Goal: Use online tool/utility: Utilize a website feature to perform a specific function

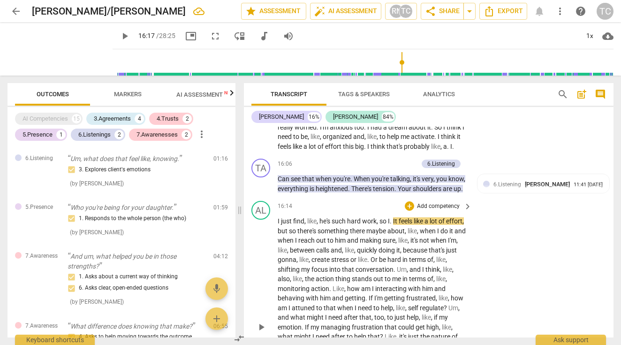
scroll to position [3501, 0]
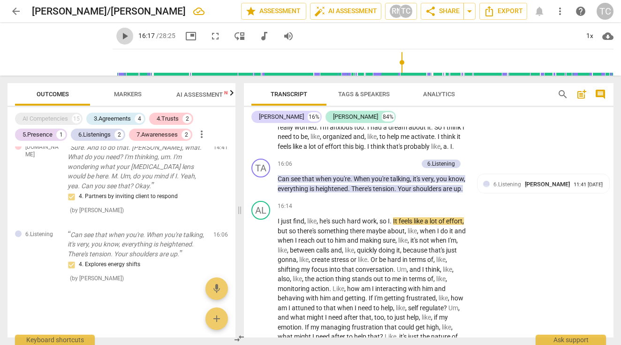
click at [130, 34] on span "play_arrow" at bounding box center [124, 35] width 11 height 11
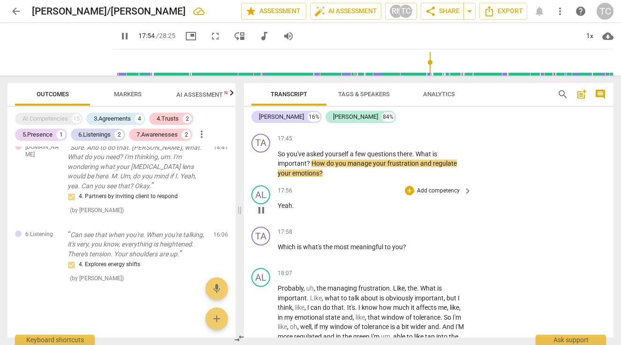
scroll to position [3812, 0]
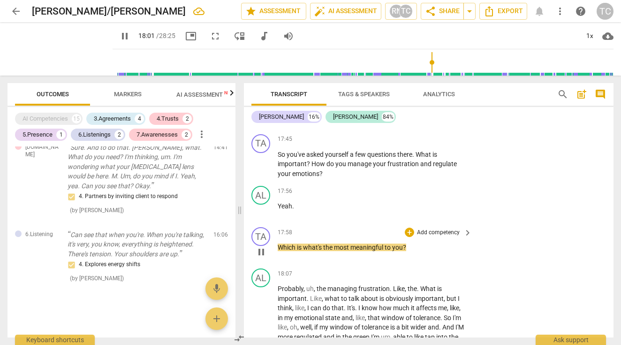
click at [426, 228] on p "Add competency" at bounding box center [438, 232] width 45 height 8
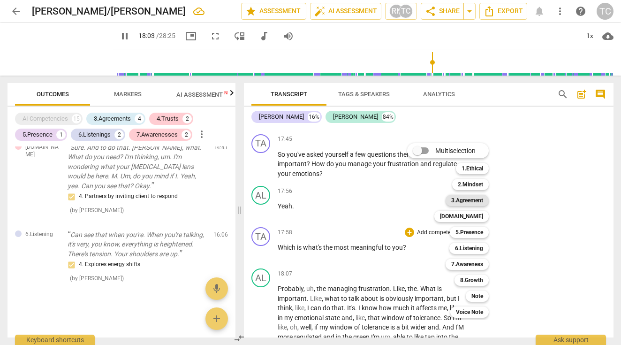
click at [465, 200] on b "3.Agreement" at bounding box center [467, 200] width 32 height 11
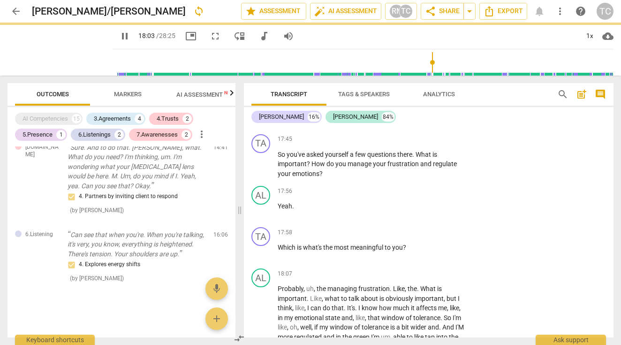
type input "1084"
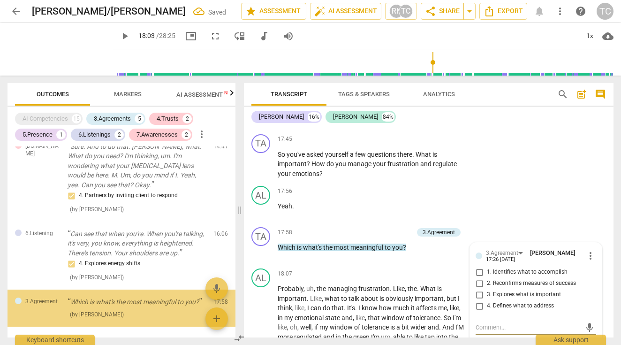
scroll to position [567, 0]
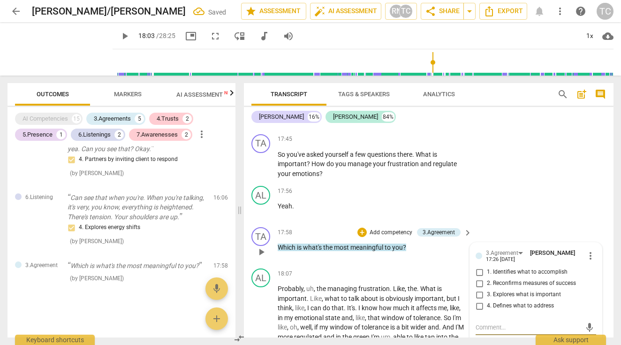
click at [479, 292] on input "3. Explores what is important" at bounding box center [479, 294] width 15 height 11
checkbox input "true"
click at [263, 249] on span "play_arrow" at bounding box center [261, 251] width 11 height 11
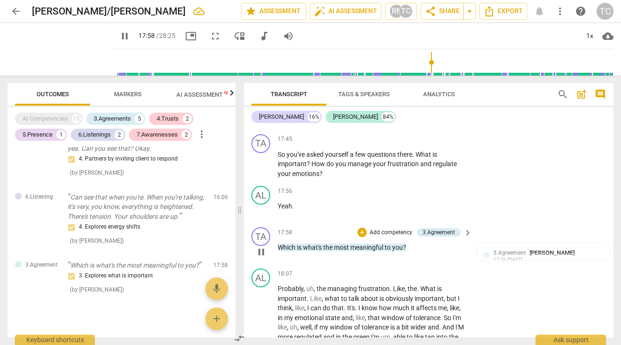
drag, startPoint x: 262, startPoint y: 248, endPoint x: 281, endPoint y: 249, distance: 19.7
click at [262, 248] on span "pause" at bounding box center [261, 251] width 11 height 11
click at [258, 253] on span "play_arrow" at bounding box center [261, 251] width 11 height 11
click at [282, 245] on span "Which" at bounding box center [287, 247] width 19 height 8
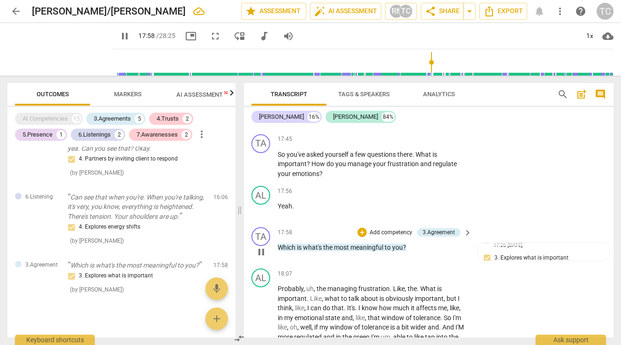
click at [260, 252] on span "pause" at bounding box center [261, 251] width 11 height 11
click at [281, 287] on span "Probably" at bounding box center [291, 289] width 26 height 8
click at [68, 44] on span "pause" at bounding box center [60, 49] width 24 height 24
click at [65, 53] on span "play_arrow" at bounding box center [60, 49] width 24 height 24
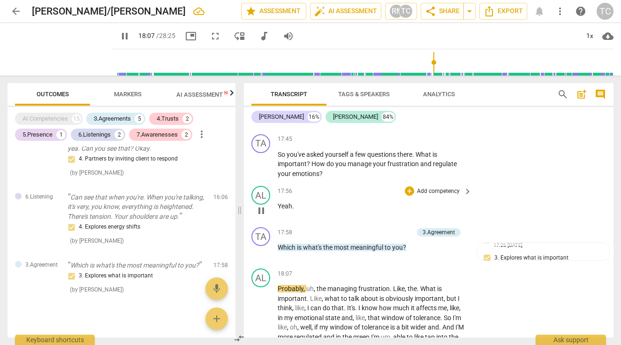
click at [282, 205] on span "Yeah" at bounding box center [285, 206] width 15 height 8
click at [282, 206] on span "Yeah" at bounding box center [285, 206] width 15 height 8
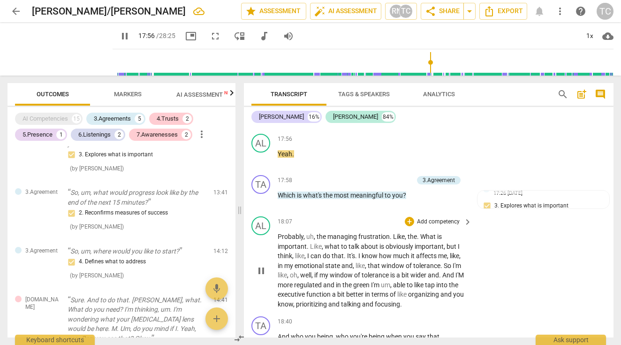
scroll to position [364, 0]
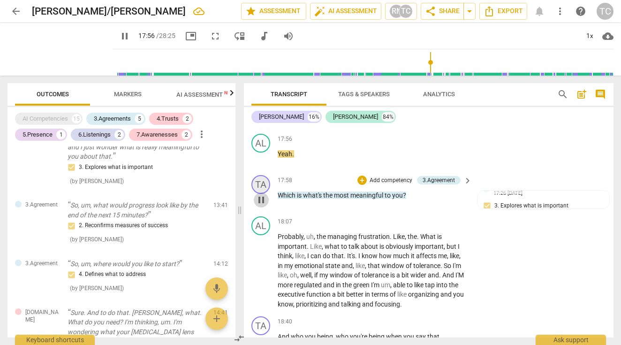
drag, startPoint x: 263, startPoint y: 197, endPoint x: 263, endPoint y: 182, distance: 15.0
click at [263, 192] on button "pause" at bounding box center [261, 199] width 15 height 15
click at [130, 38] on span "play_arrow" at bounding box center [124, 35] width 11 height 11
click at [290, 190] on p "Which is what's the most meaningful to you ?" at bounding box center [373, 195] width 190 height 10
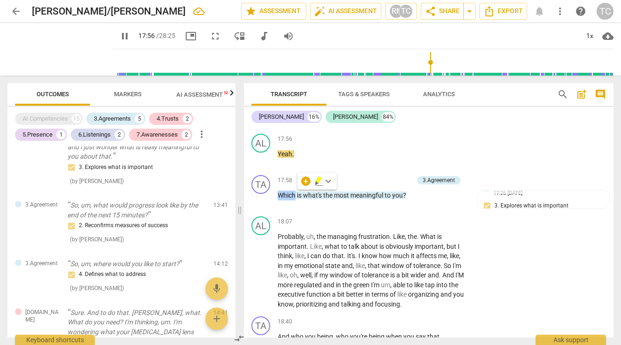
click at [282, 194] on span "Which" at bounding box center [287, 195] width 19 height 8
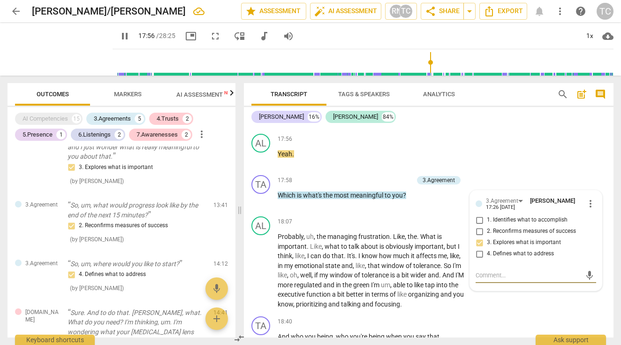
click at [282, 194] on span "Which" at bounding box center [287, 195] width 19 height 8
click at [512, 312] on div "TA play_arrow pause 18:40 + Add competency keyboard_arrow_right And who you bei…" at bounding box center [429, 332] width 370 height 41
click at [433, 208] on div "TA play_arrow pause 17:58 + Add competency 3.Agreement keyboard_arrow_right Whi…" at bounding box center [429, 191] width 370 height 41
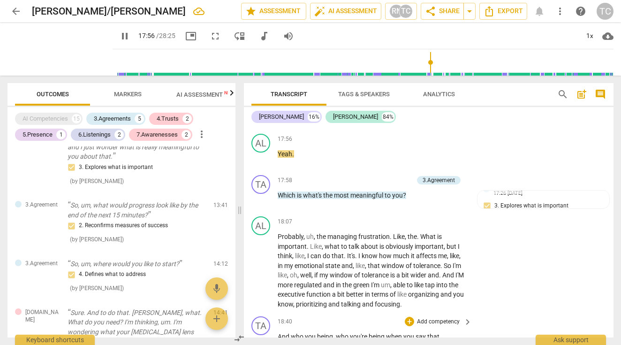
click at [527, 106] on div "Transcript Tags & Speakers Analytics search post_add comment [PERSON_NAME] 16% …" at bounding box center [429, 210] width 370 height 254
click at [506, 312] on div "TA play_arrow pause 18:40 + Add competency keyboard_arrow_right And who you bei…" at bounding box center [429, 332] width 370 height 41
click at [434, 62] on input "range" at bounding box center [364, 62] width 497 height 30
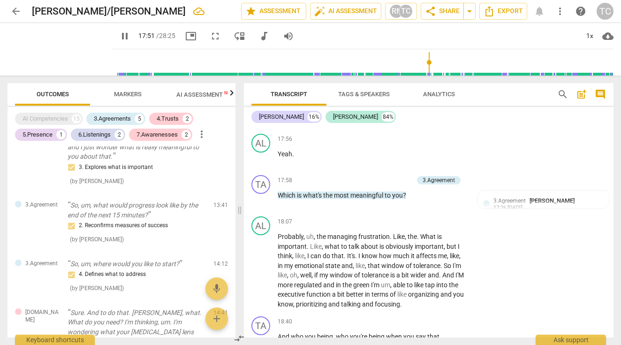
click at [434, 62] on input "range" at bounding box center [364, 62] width 497 height 30
click at [434, 63] on input "range" at bounding box center [364, 62] width 497 height 30
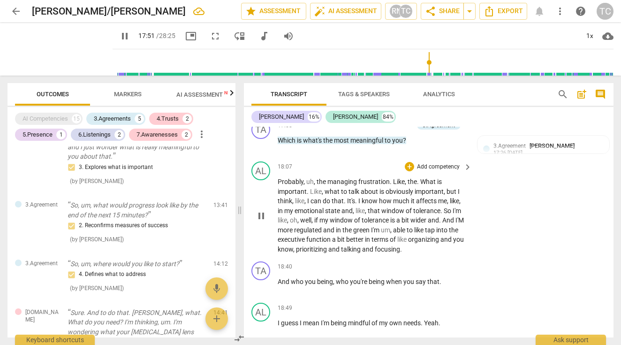
scroll to position [3923, 0]
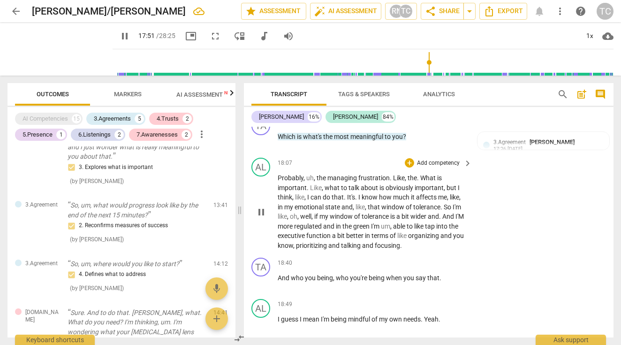
click at [259, 212] on span "pause" at bounding box center [261, 211] width 11 height 11
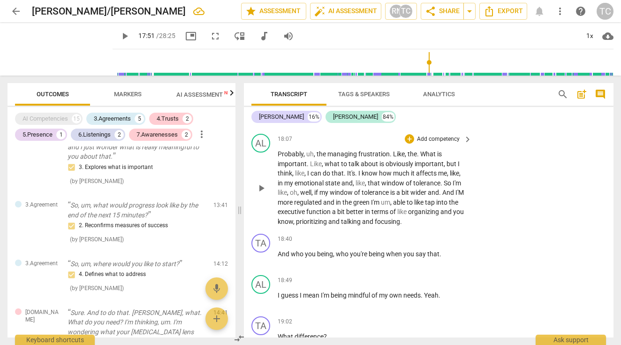
scroll to position [3950, 0]
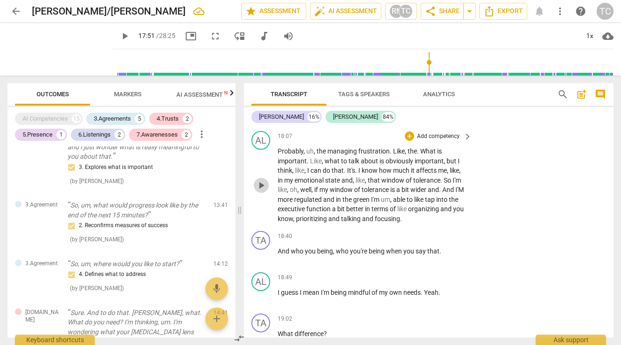
click at [261, 181] on span "play_arrow" at bounding box center [261, 185] width 11 height 11
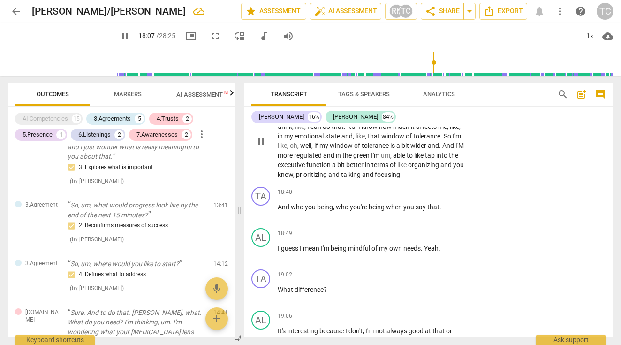
scroll to position [3995, 0]
click at [425, 187] on p "Add competency" at bounding box center [438, 191] width 45 height 8
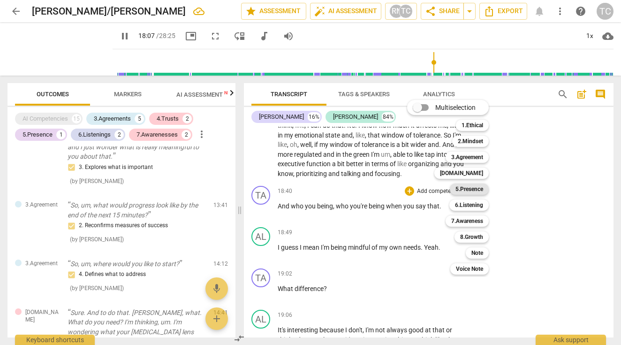
click at [477, 186] on b "5.Presence" at bounding box center [469, 188] width 28 height 11
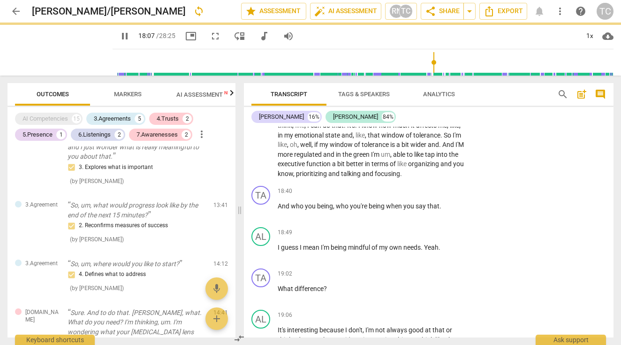
type input "1088"
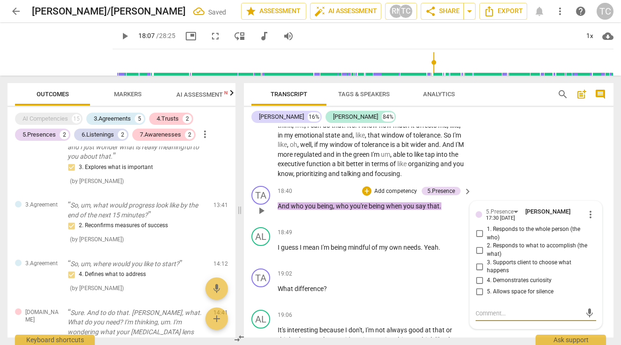
scroll to position [624, 0]
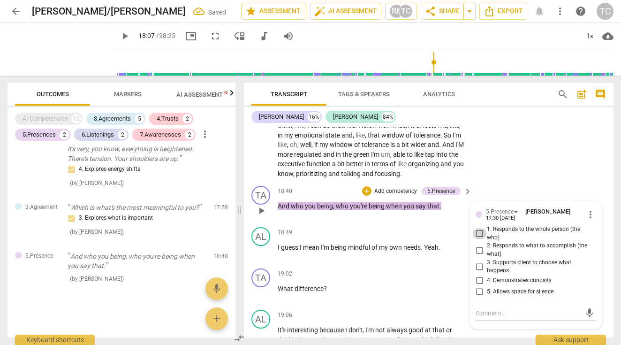
click at [476, 230] on input "1. Responds to the whole person (the who)" at bounding box center [479, 233] width 15 height 11
checkbox input "true"
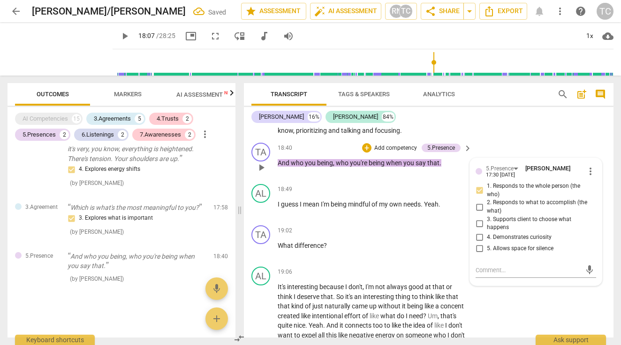
scroll to position [4040, 0]
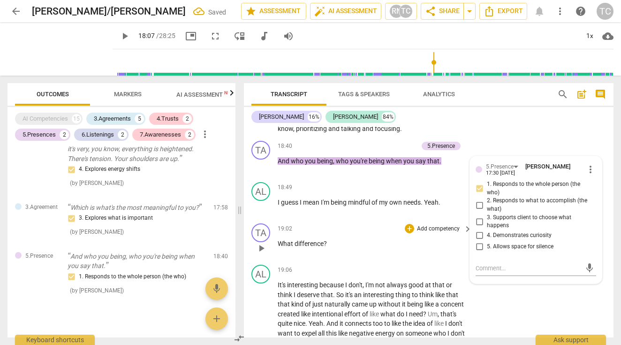
click at [416, 225] on p "Add competency" at bounding box center [438, 229] width 45 height 8
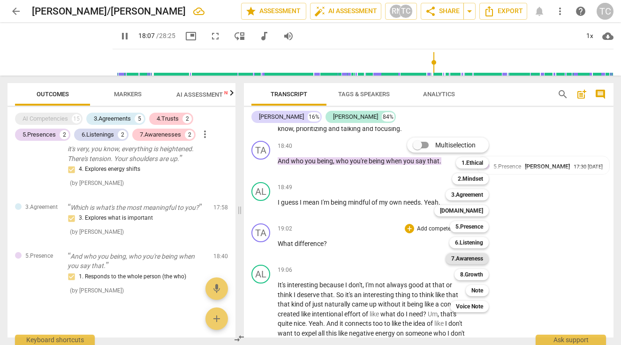
click at [471, 258] on b "7.Awareness" at bounding box center [467, 258] width 32 height 11
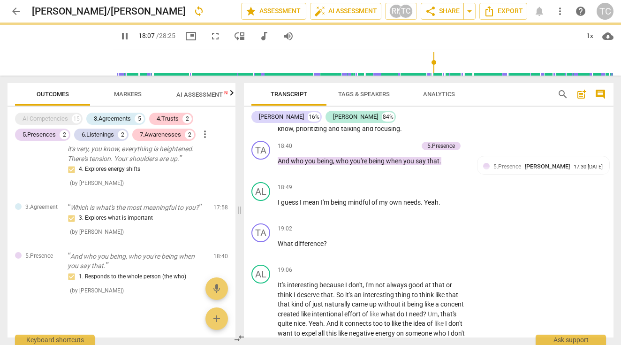
type input "1088"
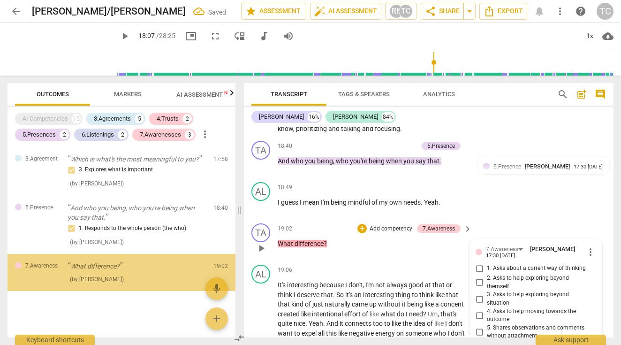
scroll to position [4191, 0]
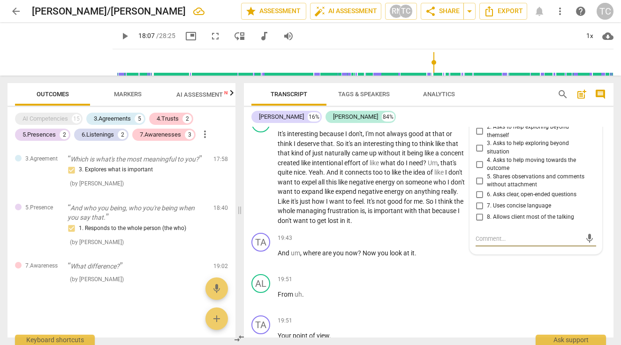
click at [479, 159] on input "4. Asks to help moving towards the outcome" at bounding box center [479, 164] width 15 height 11
checkbox input "true"
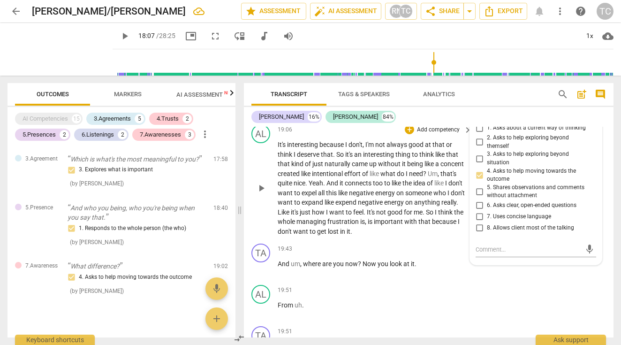
scroll to position [4181, 0]
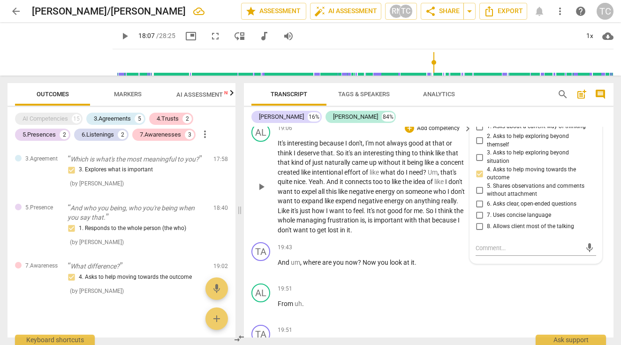
click at [260, 182] on span "play_arrow" at bounding box center [261, 186] width 11 height 11
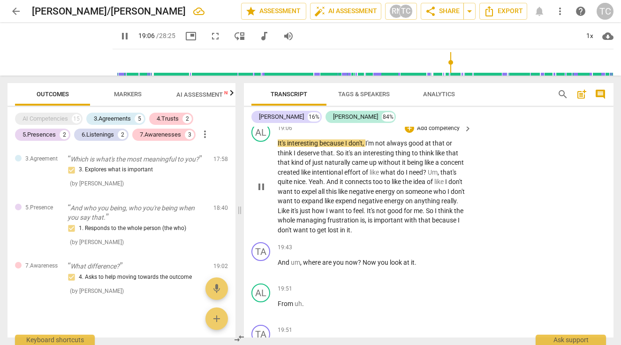
click at [279, 139] on span "It's" at bounding box center [282, 143] width 9 height 8
click at [281, 139] on span "It's" at bounding box center [282, 143] width 9 height 8
type input "1146"
click at [299, 168] on span "created" at bounding box center [289, 172] width 23 height 8
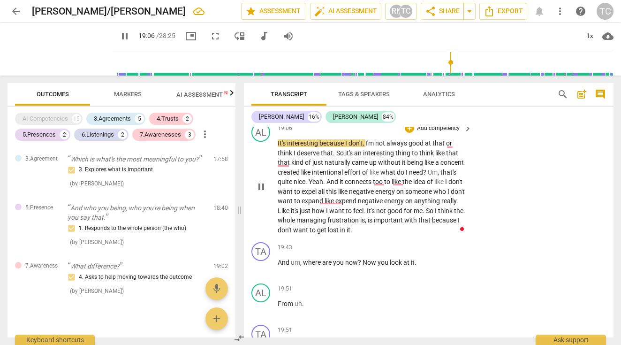
click at [287, 168] on span "created" at bounding box center [289, 172] width 23 height 8
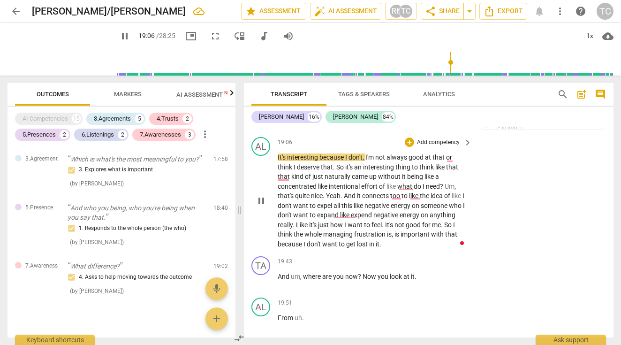
scroll to position [4171, 0]
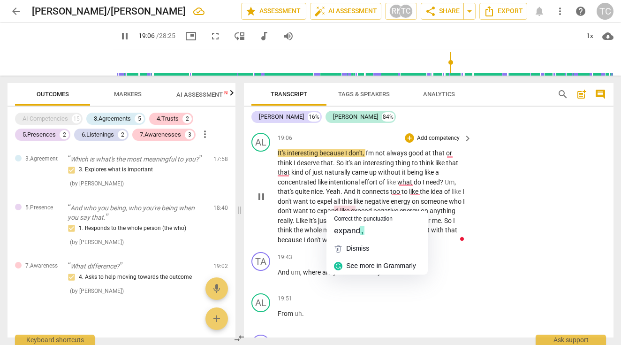
click at [340, 207] on span "expand" at bounding box center [328, 211] width 23 height 8
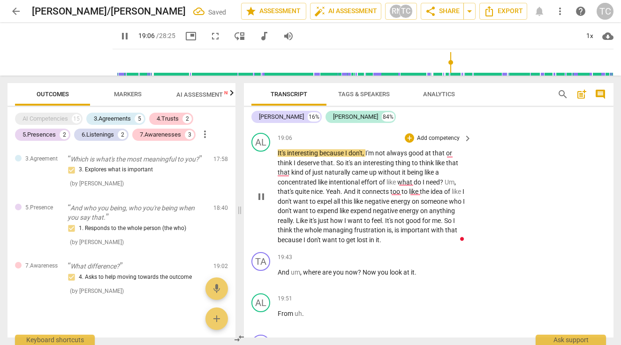
click at [340, 207] on span "expend" at bounding box center [328, 211] width 23 height 8
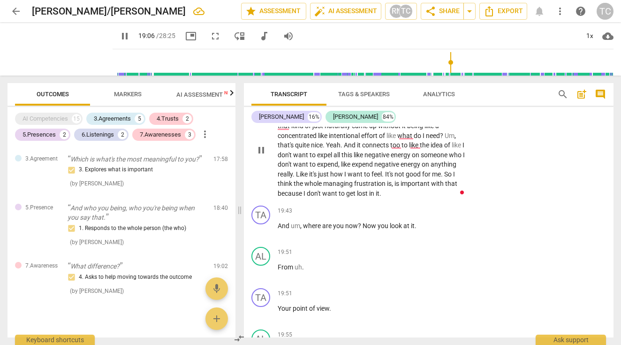
scroll to position [4221, 0]
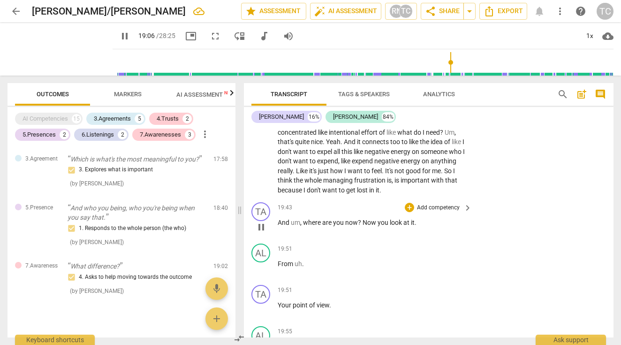
click at [417, 204] on p "Add competency" at bounding box center [438, 208] width 45 height 8
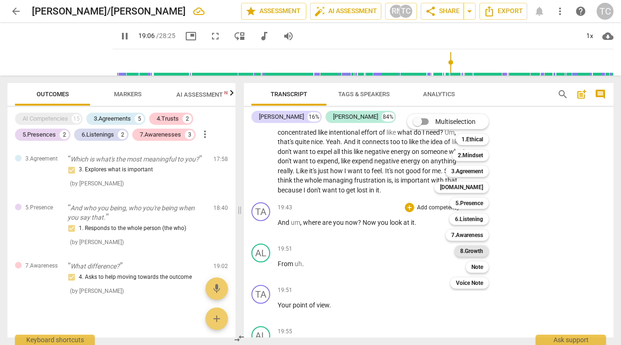
click at [477, 248] on b "8.Growth" at bounding box center [471, 250] width 23 height 11
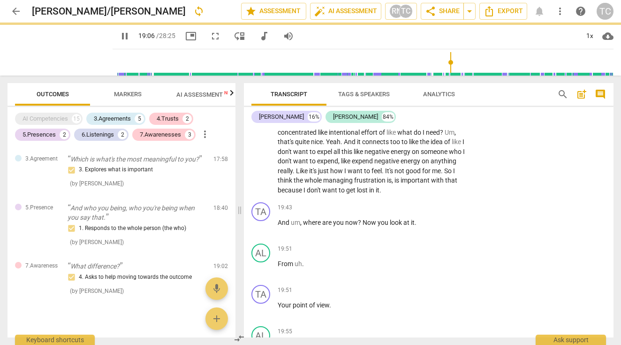
type input "1146"
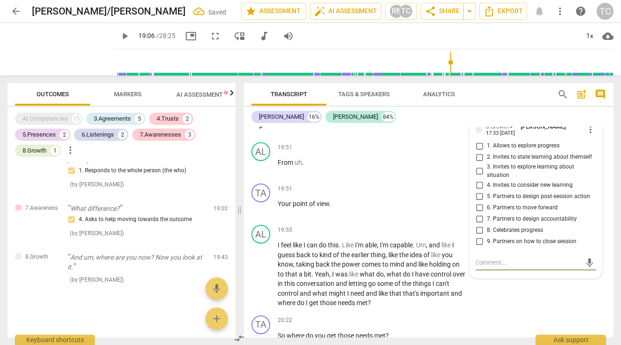
scroll to position [4320, 0]
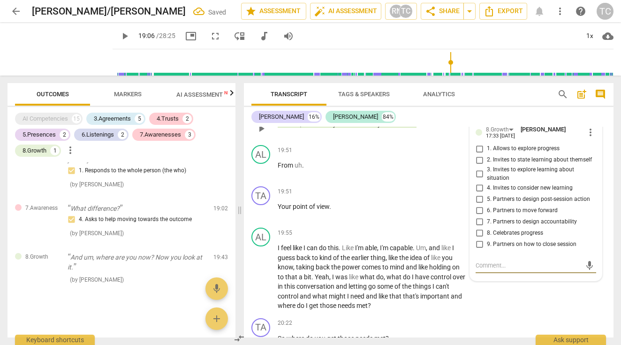
click at [478, 143] on input "1. Allows to explore progress" at bounding box center [479, 148] width 15 height 11
checkbox input "true"
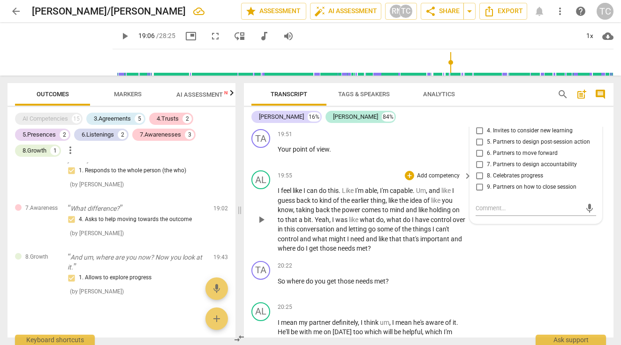
scroll to position [4390, 0]
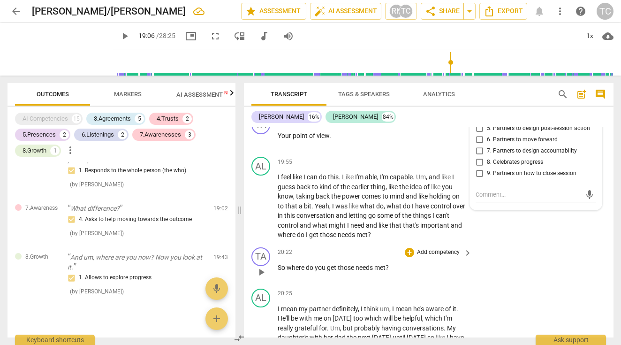
click at [435, 248] on p "Add competency" at bounding box center [438, 252] width 45 height 8
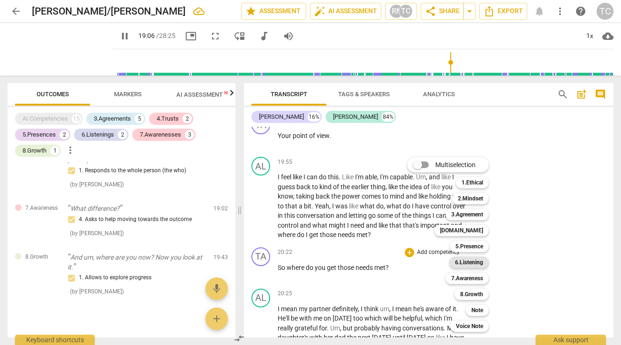
click at [471, 261] on b "6.Listening" at bounding box center [469, 262] width 28 height 11
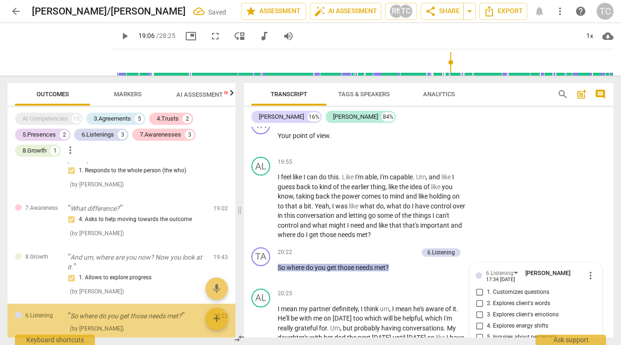
type input "1146"
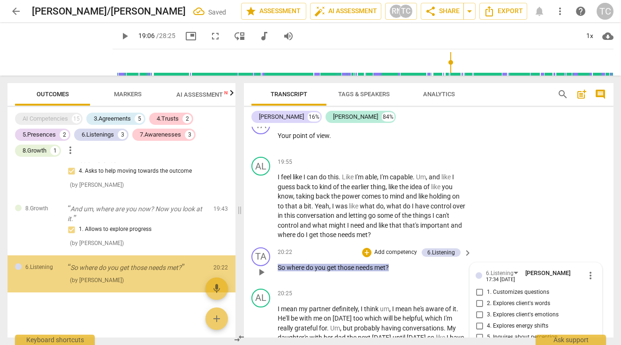
scroll to position [4531, 0]
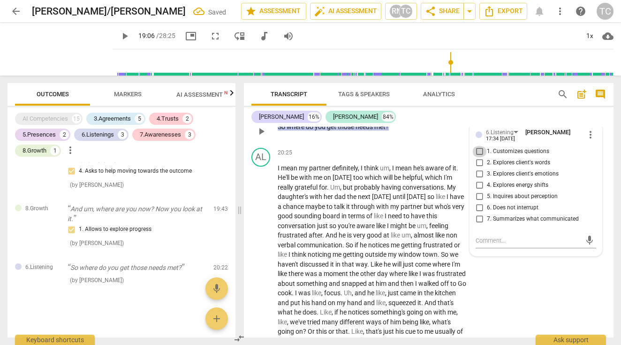
click at [478, 146] on input "1. Customizes questions" at bounding box center [479, 151] width 15 height 11
checkbox input "true"
click at [494, 266] on div "AL play_arrow pause 20:25 + Add competency keyboard_arrow_right I mean my partn…" at bounding box center [429, 290] width 370 height 292
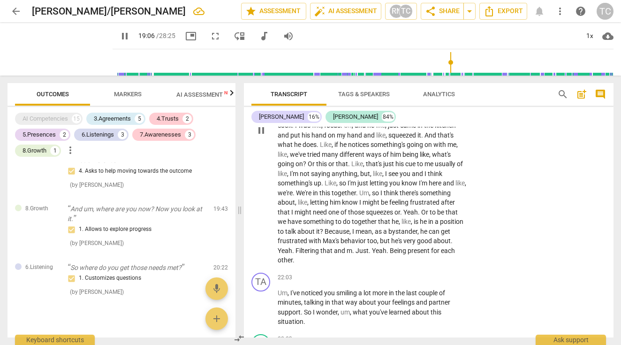
scroll to position [4700, 0]
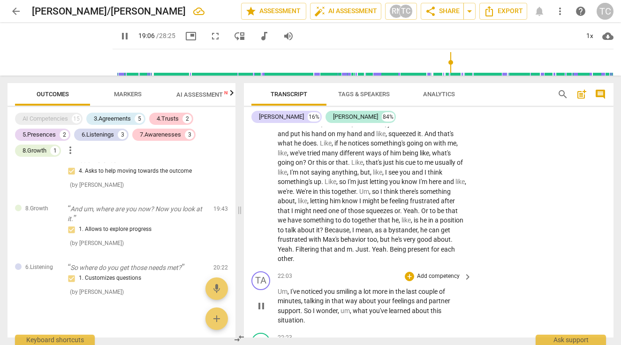
click at [442, 272] on p "Add competency" at bounding box center [438, 276] width 45 height 8
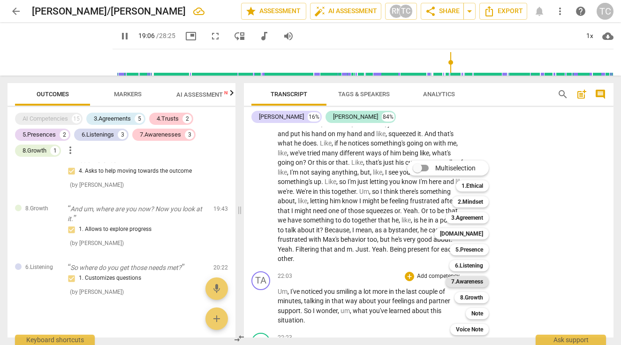
click at [473, 283] on b "7.Awareness" at bounding box center [467, 281] width 32 height 11
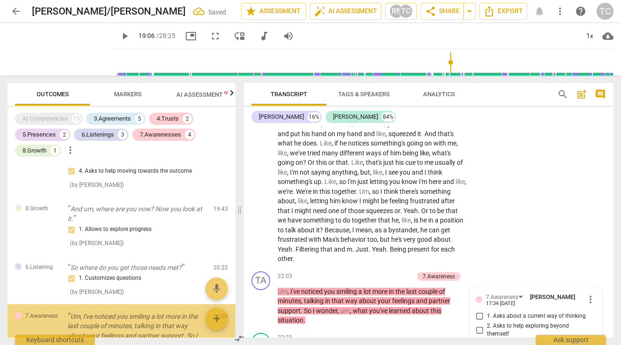
type input "1146"
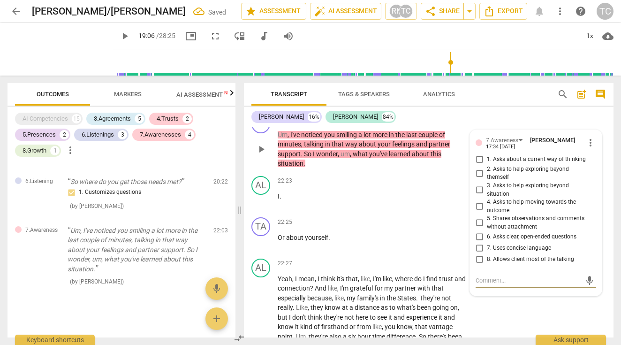
scroll to position [4846, 0]
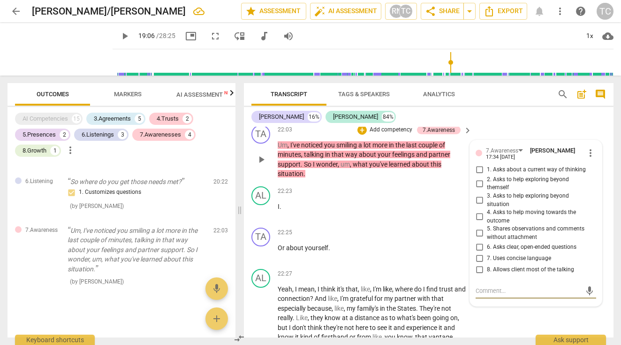
click at [478, 227] on input "5. Shares observations and comments without attachment" at bounding box center [479, 232] width 15 height 11
checkbox input "true"
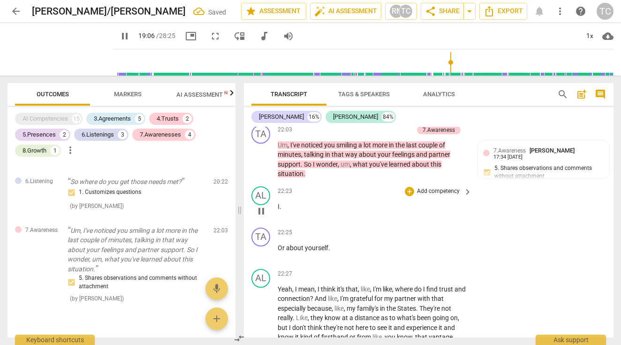
click at [417, 201] on div "22:23 + Add competency keyboard_arrow_right I ." at bounding box center [375, 203] width 195 height 34
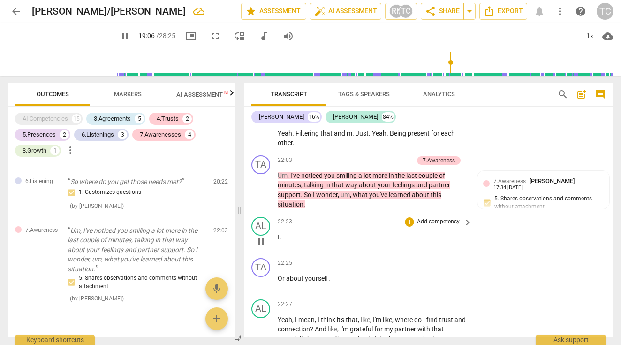
scroll to position [4814, 0]
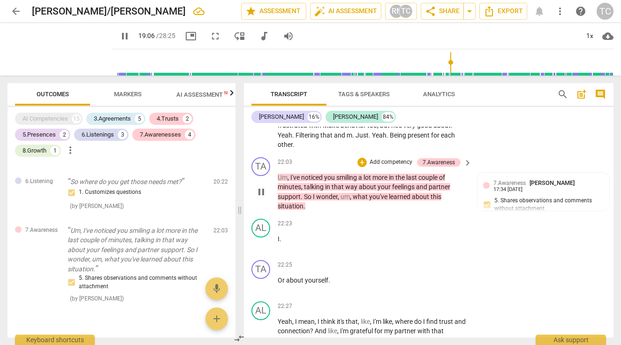
click at [387, 158] on p "Add competency" at bounding box center [391, 162] width 45 height 8
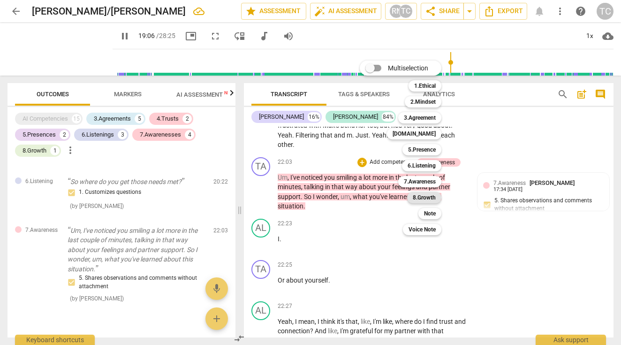
click at [424, 198] on b "8.Growth" at bounding box center [424, 197] width 23 height 11
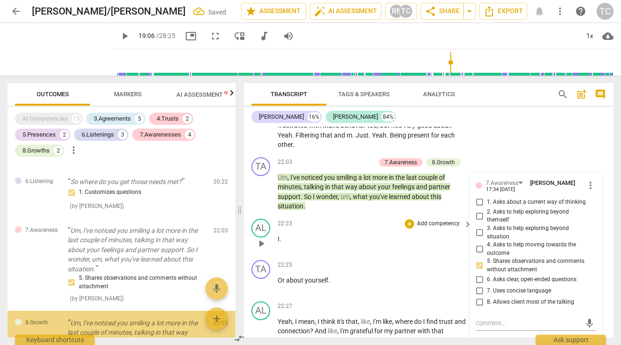
type input "1146"
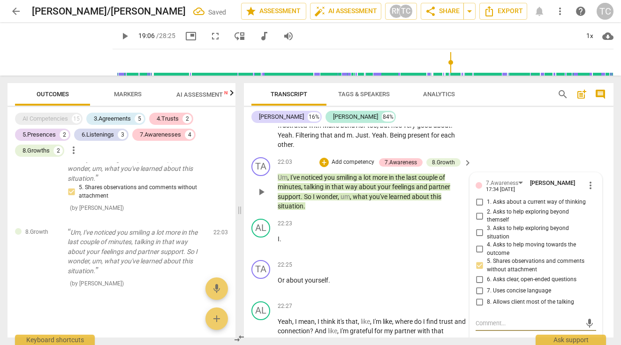
click at [478, 227] on input "3. Asks to help exploring beyond situation" at bounding box center [479, 232] width 15 height 11
checkbox input "true"
click at [367, 234] on p "I ." at bounding box center [373, 239] width 190 height 10
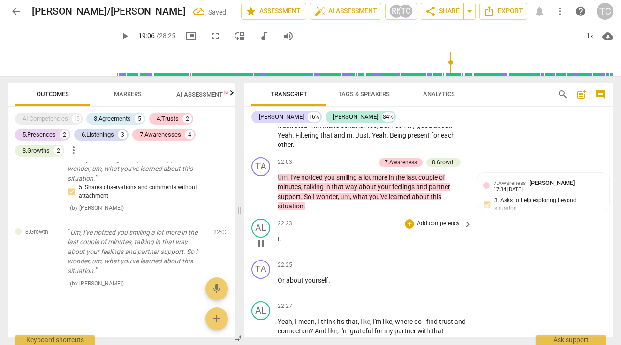
type input "1146"
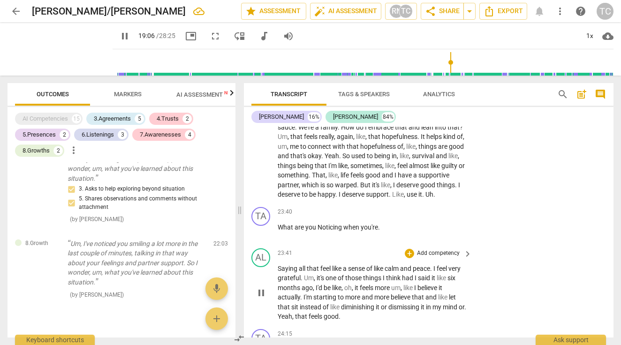
scroll to position [5094, 0]
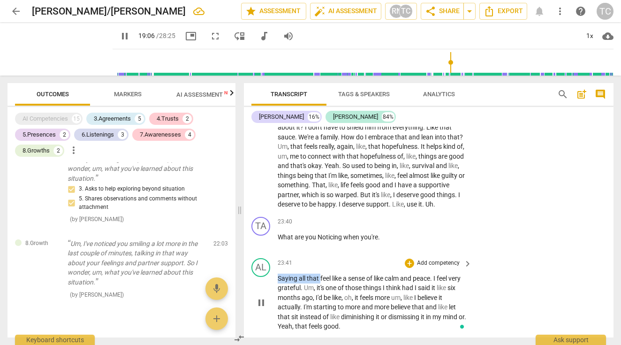
drag, startPoint x: 320, startPoint y: 266, endPoint x: 275, endPoint y: 269, distance: 45.6
click at [275, 269] on div "AL play_arrow pause 23:41 + Add competency keyboard_arrow_right Saying all that…" at bounding box center [429, 294] width 370 height 81
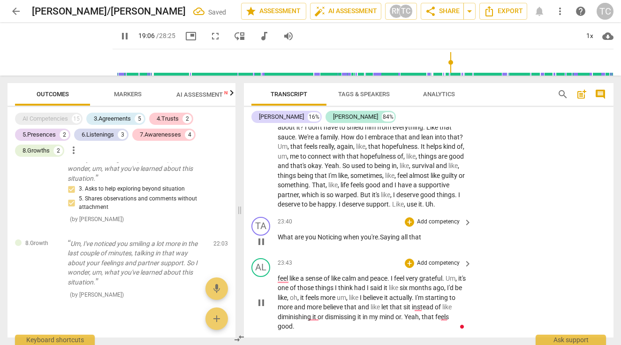
click at [382, 233] on span "Saying" at bounding box center [390, 237] width 21 height 8
click at [419, 233] on span "that" at bounding box center [413, 237] width 12 height 8
click at [321, 233] on span "Noticing" at bounding box center [331, 237] width 26 height 8
click at [431, 218] on p "Add competency" at bounding box center [438, 222] width 45 height 8
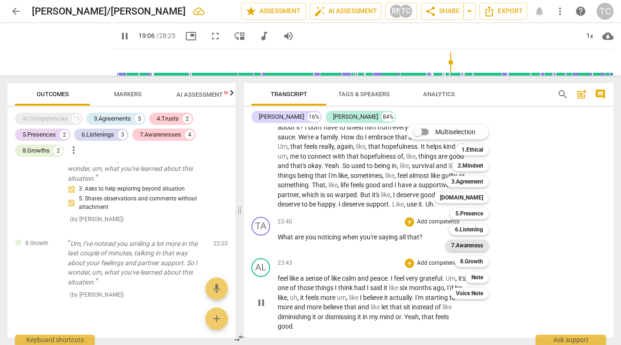
click at [473, 244] on b "7.Awareness" at bounding box center [467, 245] width 32 height 11
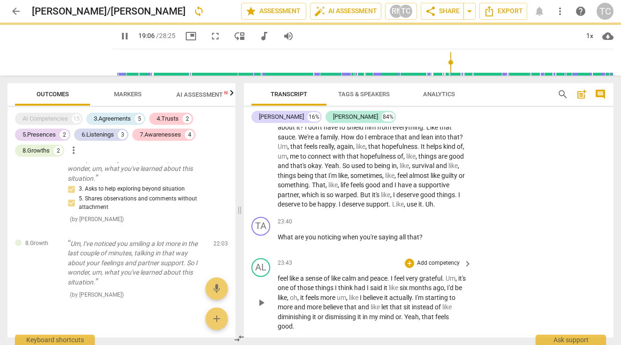
type input "1146"
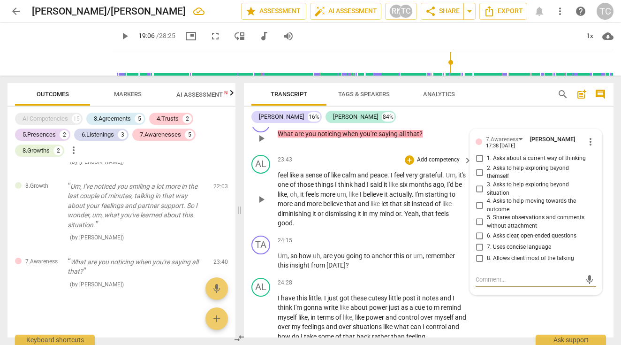
scroll to position [5187, 0]
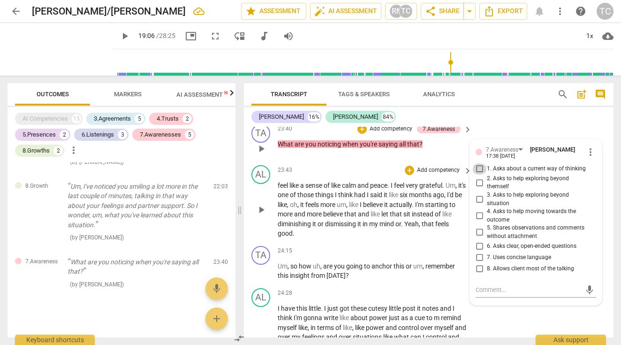
click at [477, 163] on input "1. Asks about a current way of thinking" at bounding box center [479, 168] width 15 height 11
checkbox input "true"
click at [435, 247] on p "Add competency" at bounding box center [438, 251] width 45 height 8
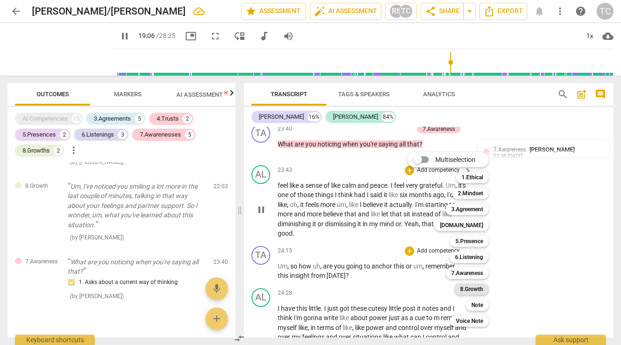
click at [470, 284] on b "8.Growth" at bounding box center [471, 288] width 23 height 11
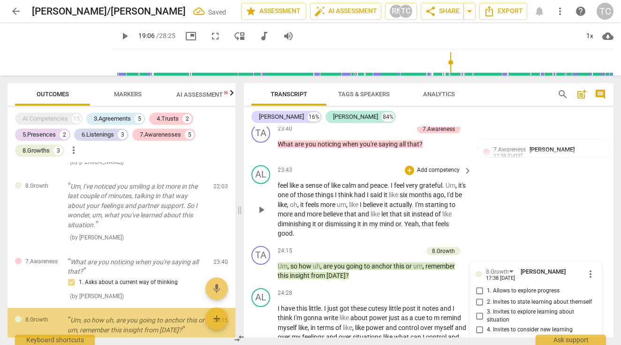
type input "1146"
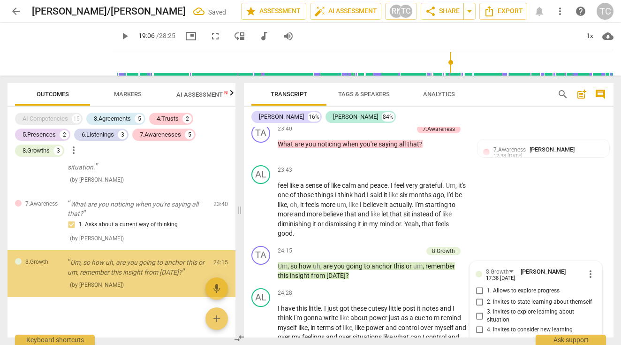
scroll to position [5350, 0]
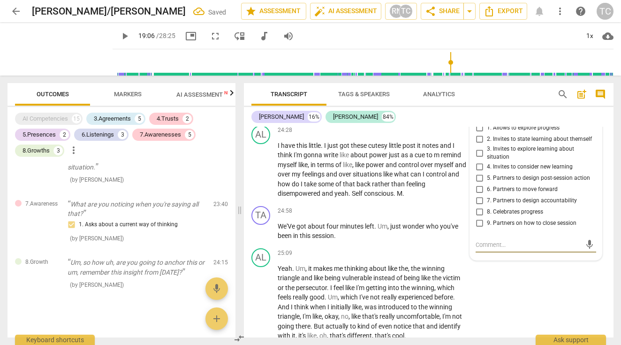
click at [478, 195] on input "7. Partners to design accountability" at bounding box center [479, 200] width 15 height 11
checkbox input "true"
click at [434, 207] on p "Add competency" at bounding box center [438, 211] width 45 height 8
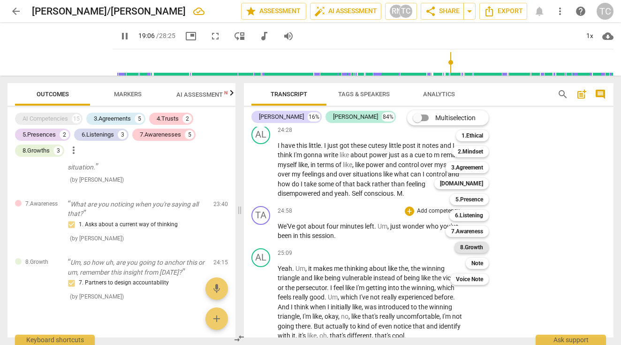
click at [477, 246] on b "8.Growth" at bounding box center [471, 247] width 23 height 11
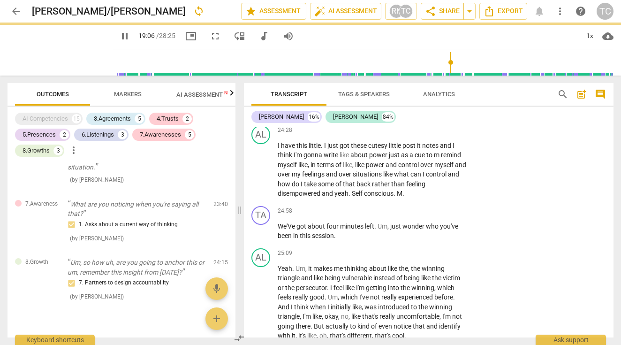
type input "1146"
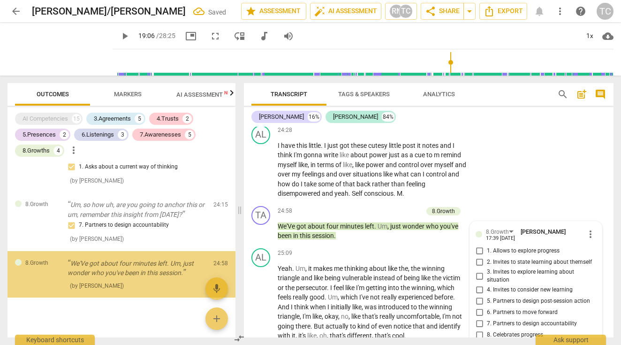
scroll to position [5471, 0]
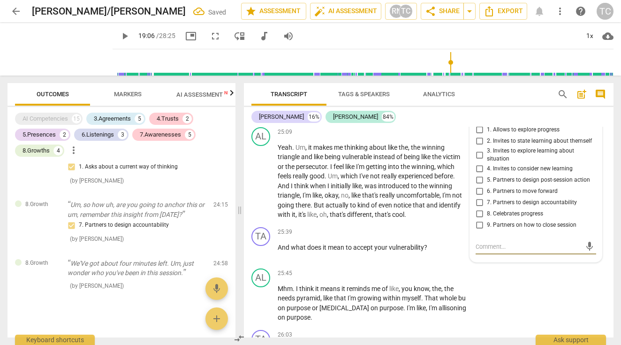
click at [479, 208] on input "8. Celebrates progress" at bounding box center [479, 213] width 15 height 11
checkbox input "true"
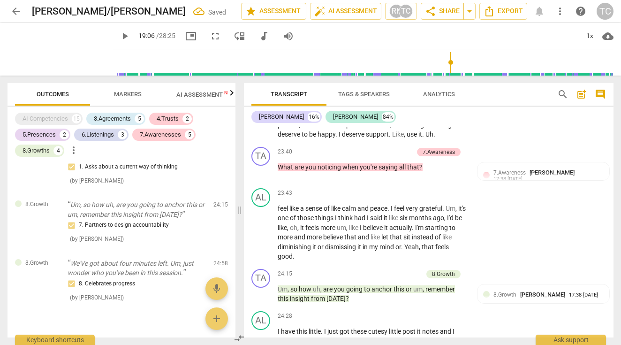
scroll to position [5155, 0]
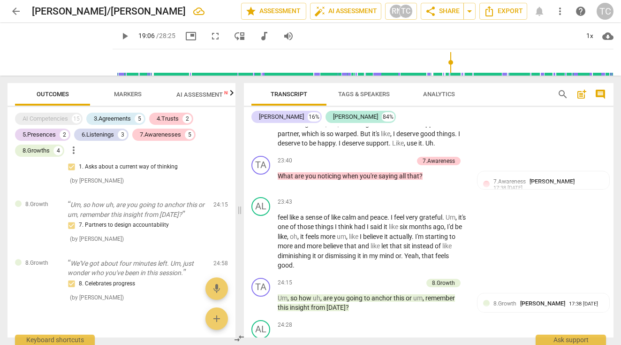
click at [277, 216] on div "play_arrow pause" at bounding box center [266, 242] width 24 height 52
click at [278, 213] on span "feel" at bounding box center [284, 217] width 12 height 8
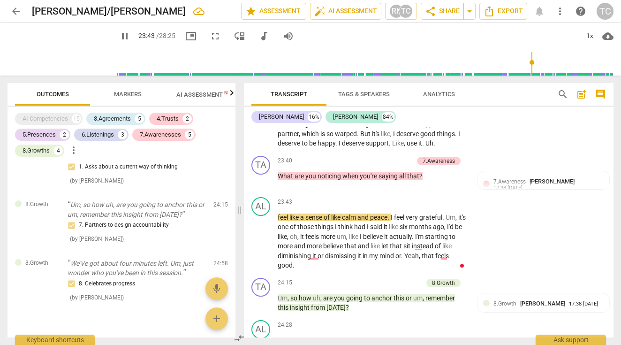
click at [278, 213] on span "feel" at bounding box center [284, 217] width 12 height 8
click at [384, 223] on span "said" at bounding box center [377, 227] width 14 height 8
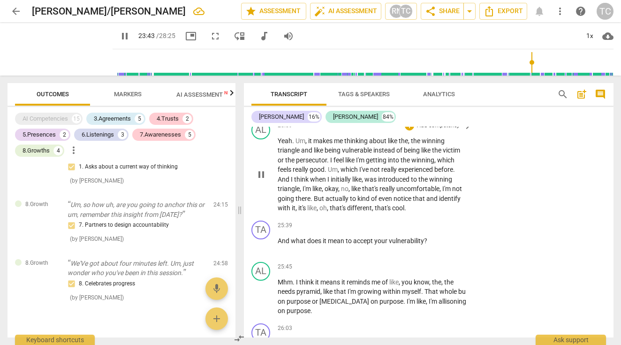
scroll to position [5483, 0]
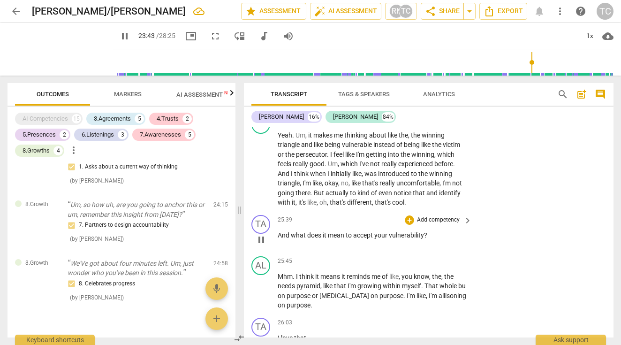
click at [428, 216] on p "Add competency" at bounding box center [438, 220] width 45 height 8
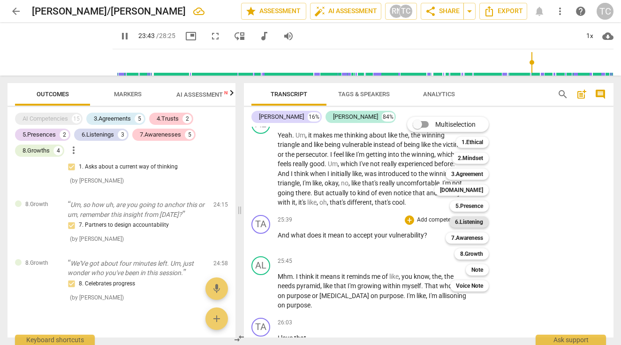
click at [464, 222] on b "6.Listening" at bounding box center [469, 221] width 28 height 11
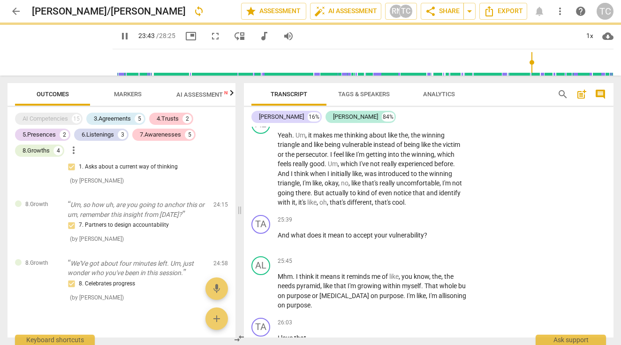
type input "1424"
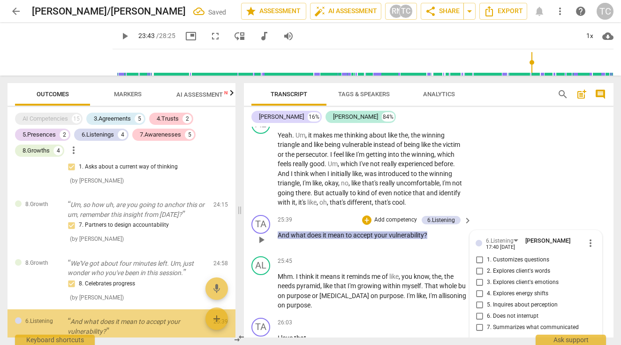
scroll to position [1201, 0]
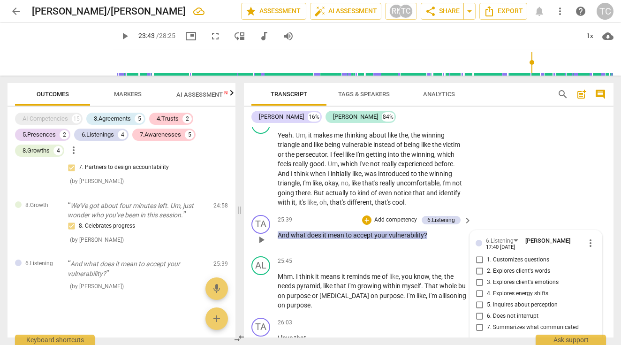
click at [476, 311] on input "6. Does not interrupt" at bounding box center [479, 316] width 15 height 11
click at [478, 311] on input "6. Does not interrupt" at bounding box center [479, 316] width 15 height 11
checkbox input "true"
click at [478, 254] on input "1. Customizes questions" at bounding box center [479, 259] width 15 height 11
checkbox input "true"
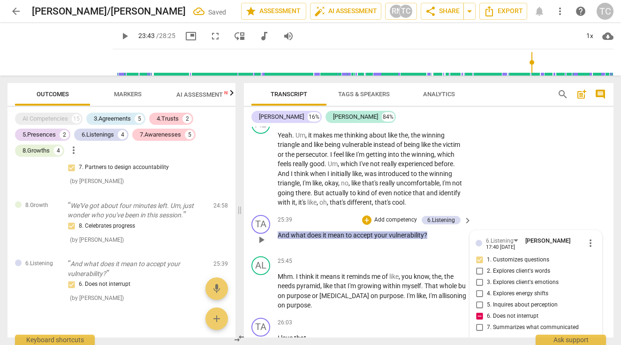
click at [478, 311] on input "6. Does not interrupt" at bounding box center [479, 316] width 15 height 11
checkbox input "false"
click at [501, 189] on div "AL play_arrow pause 25:09 + Add competency keyboard_arrow_right Yeah . Um , it …" at bounding box center [429, 161] width 370 height 100
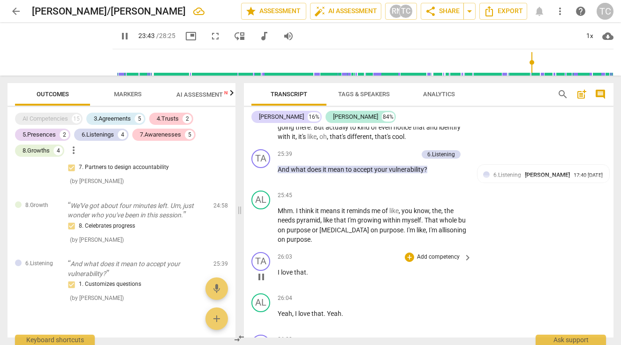
scroll to position [5550, 0]
click at [434, 252] on p "Add competency" at bounding box center [438, 256] width 45 height 8
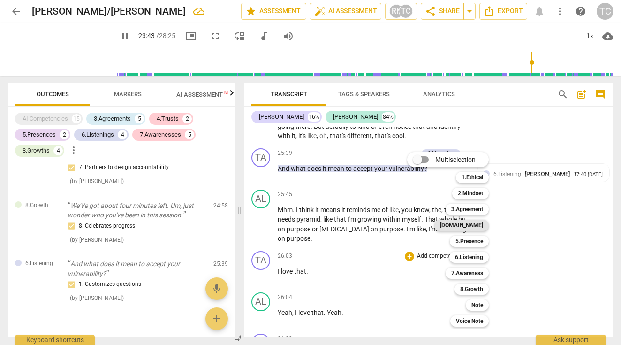
click at [482, 224] on b "[DOMAIN_NAME]" at bounding box center [461, 225] width 43 height 11
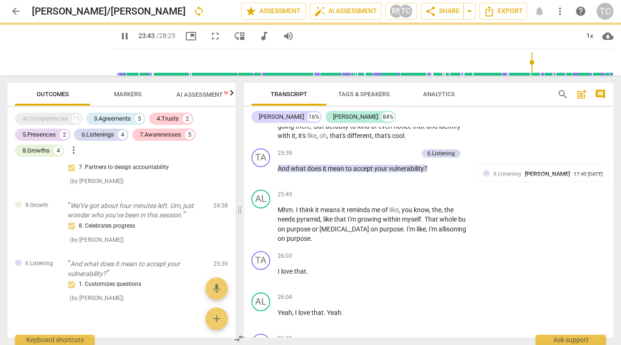
type input "1424"
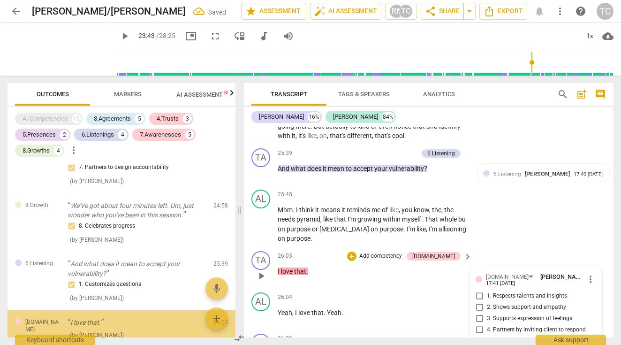
scroll to position [1250, 0]
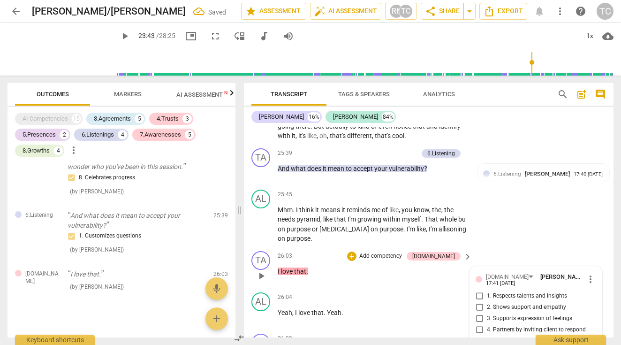
click at [479, 290] on input "1. Respects talents and insights" at bounding box center [479, 295] width 15 height 11
checkbox input "true"
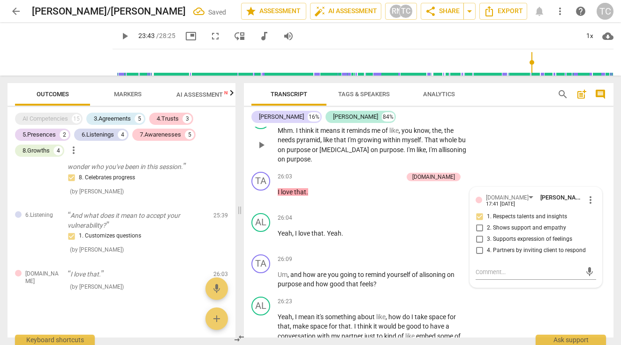
scroll to position [5637, 0]
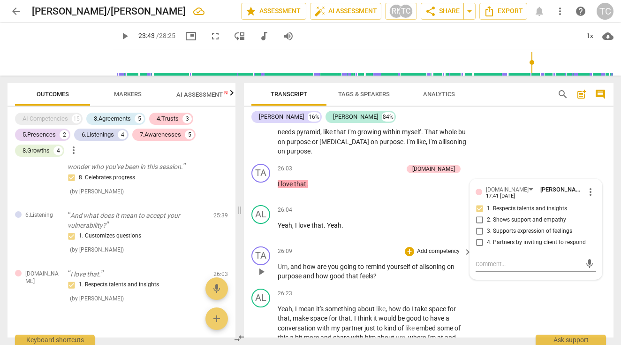
click at [428, 247] on p "Add competency" at bounding box center [438, 251] width 45 height 8
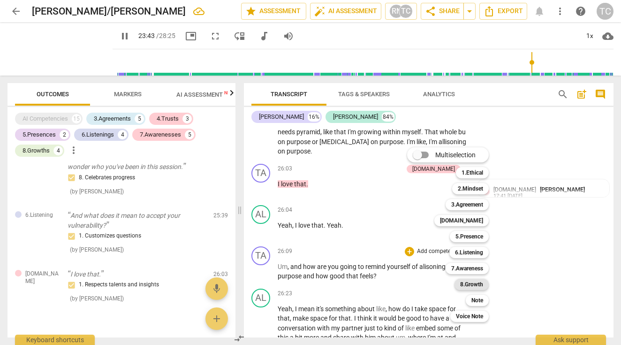
click at [471, 286] on b "8.Growth" at bounding box center [471, 284] width 23 height 11
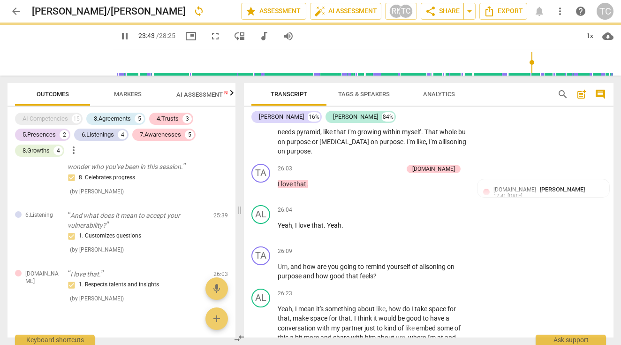
type input "1424"
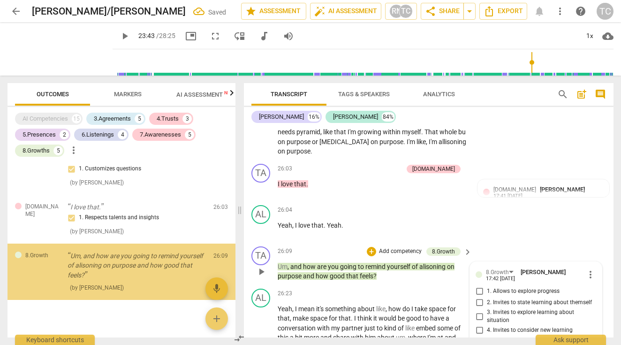
scroll to position [5795, 0]
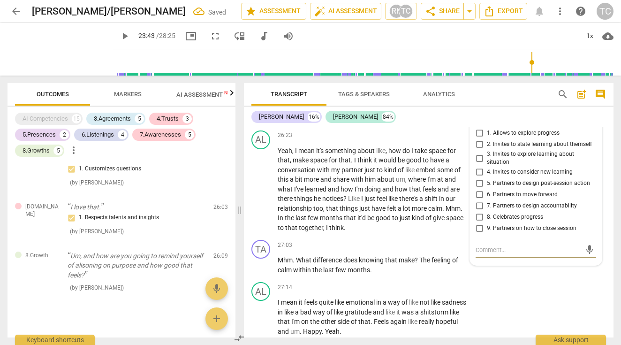
click at [478, 167] on input "4. Invites to consider new learning" at bounding box center [479, 172] width 15 height 11
checkbox input "true"
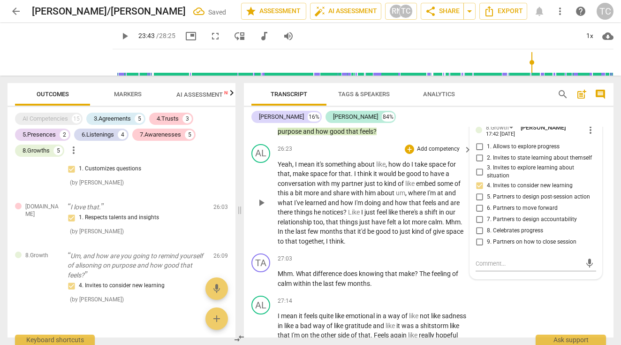
scroll to position [5786, 0]
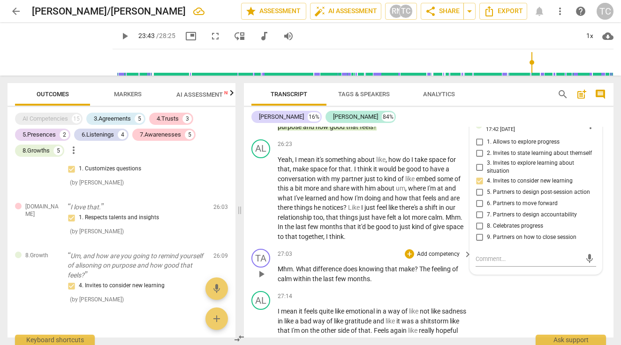
click at [433, 250] on p "Add competency" at bounding box center [438, 254] width 45 height 8
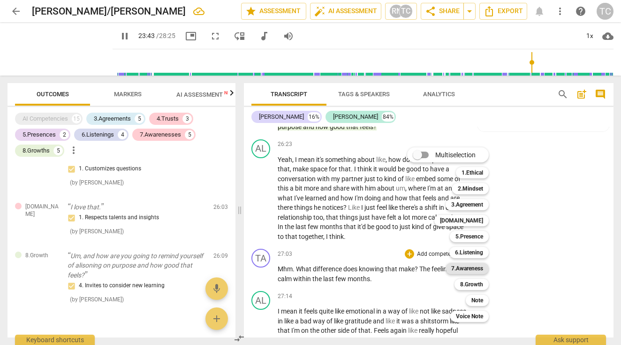
click at [460, 264] on b "7.Awareness" at bounding box center [467, 268] width 32 height 11
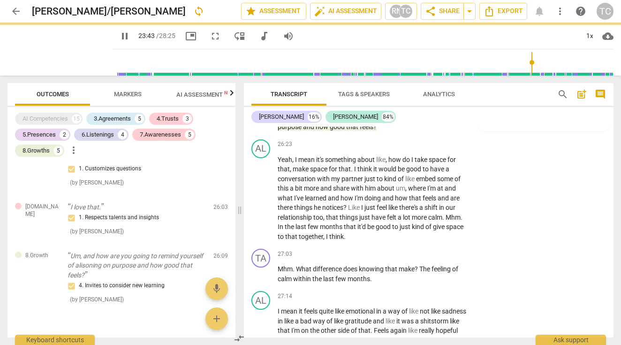
type input "1424"
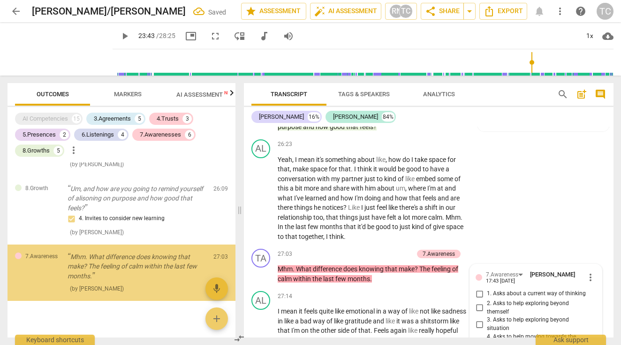
scroll to position [5947, 0]
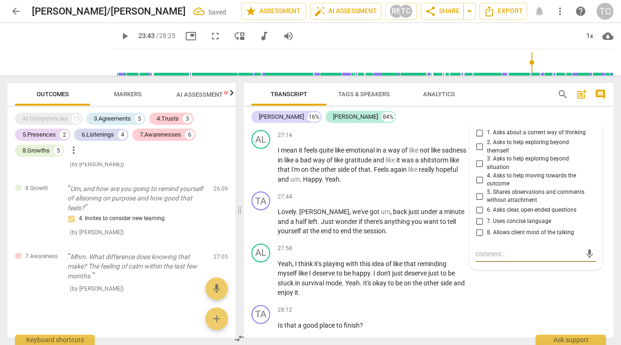
click at [478, 174] on input "4. Asks to help moving towards the outcome" at bounding box center [479, 179] width 15 height 11
checkbox input "true"
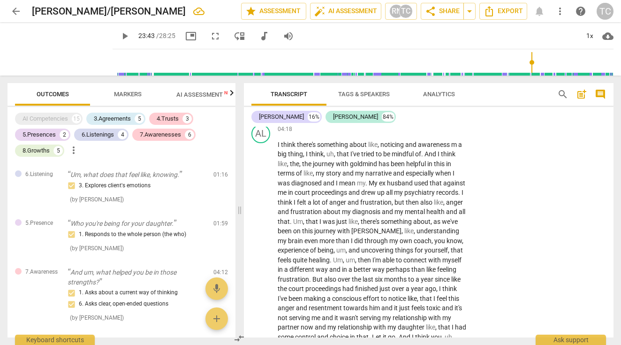
scroll to position [0, 0]
